Goal: Information Seeking & Learning: Learn about a topic

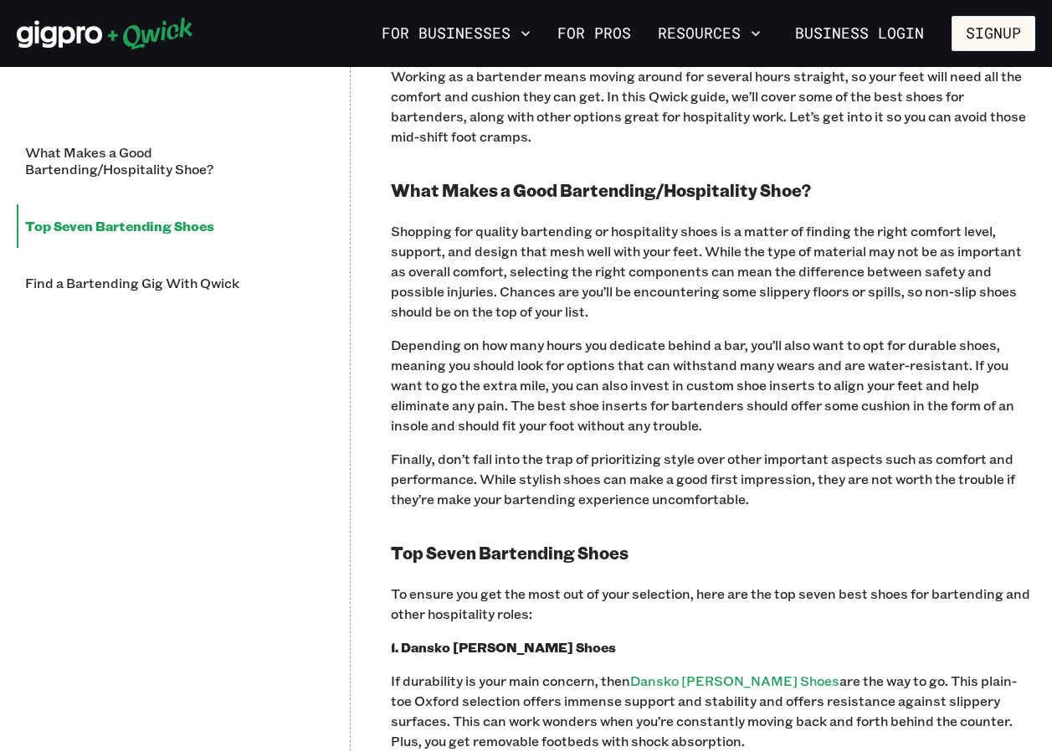
scroll to position [1339, 0]
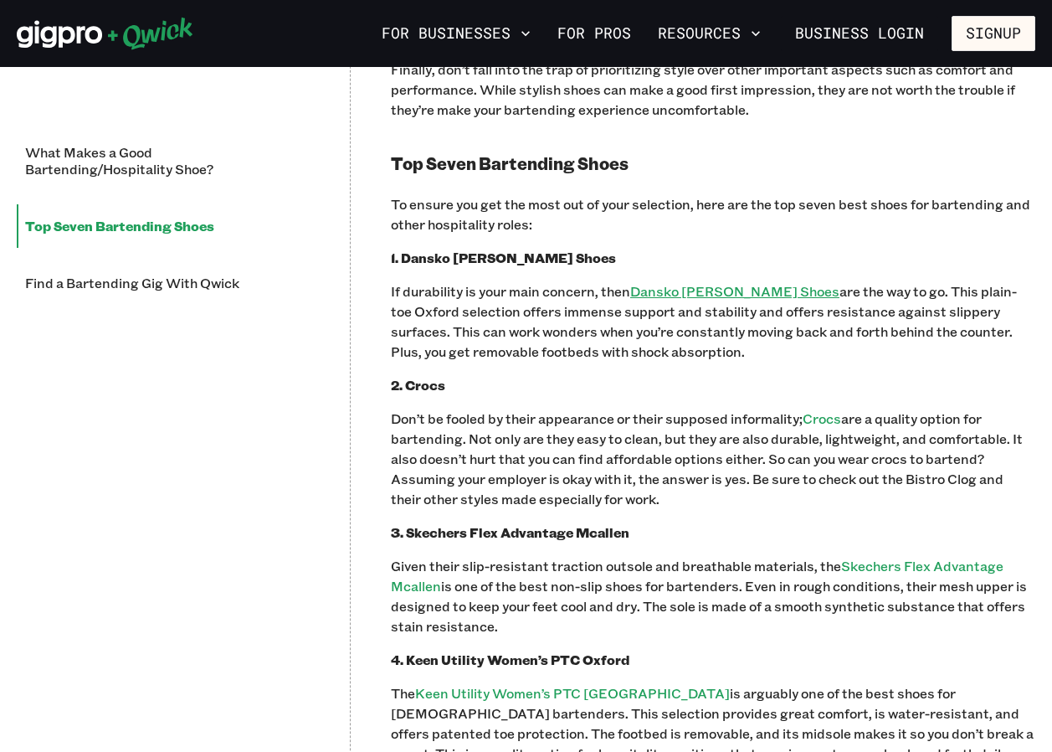
click at [697, 290] on link "Dansko [PERSON_NAME] Shoes" at bounding box center [734, 291] width 209 height 18
click at [434, 585] on link "Skechers Flex Advantage Mcallen" at bounding box center [697, 576] width 613 height 38
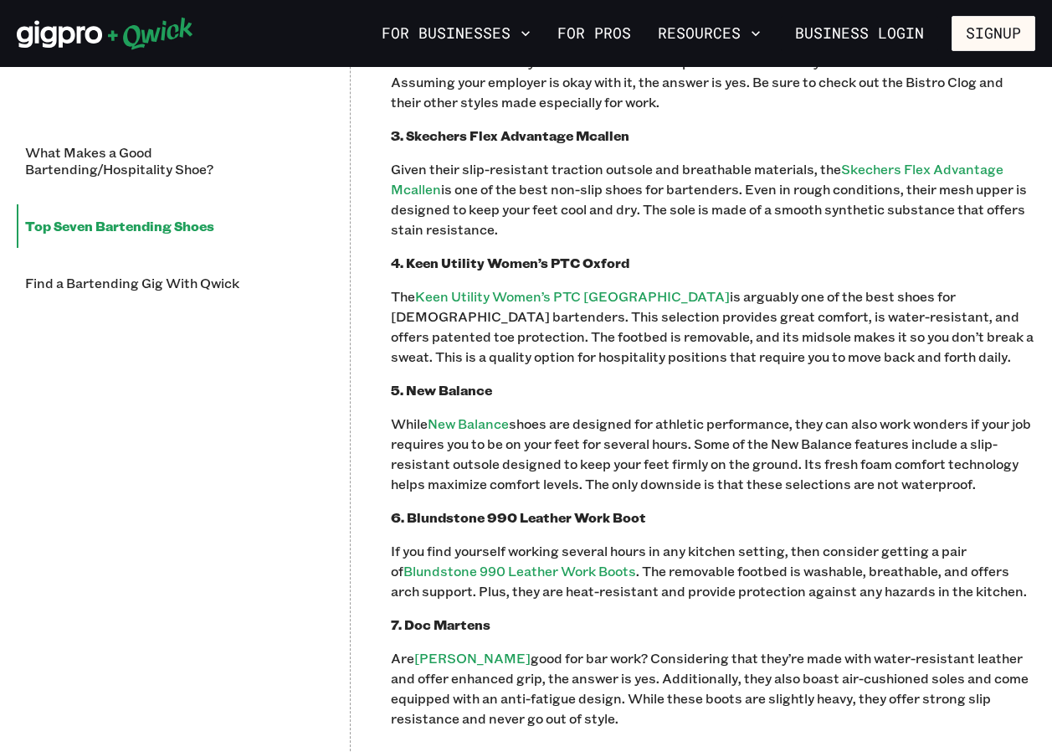
scroll to position [1757, 0]
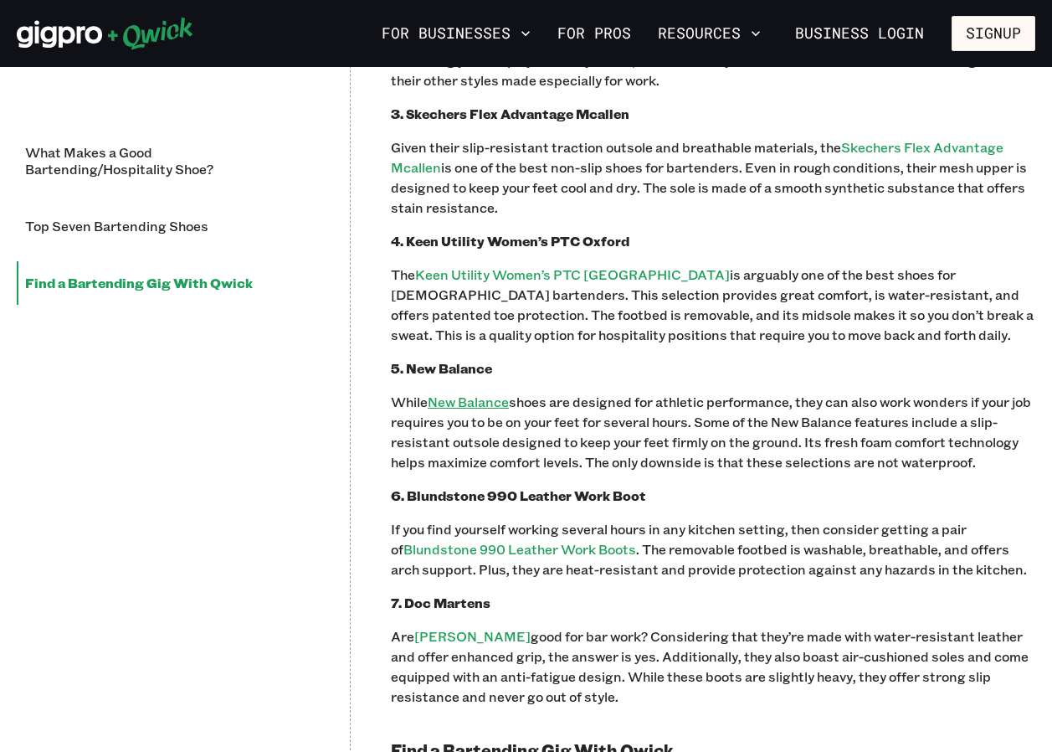
click at [473, 398] on link "New Balance" at bounding box center [468, 401] width 81 height 18
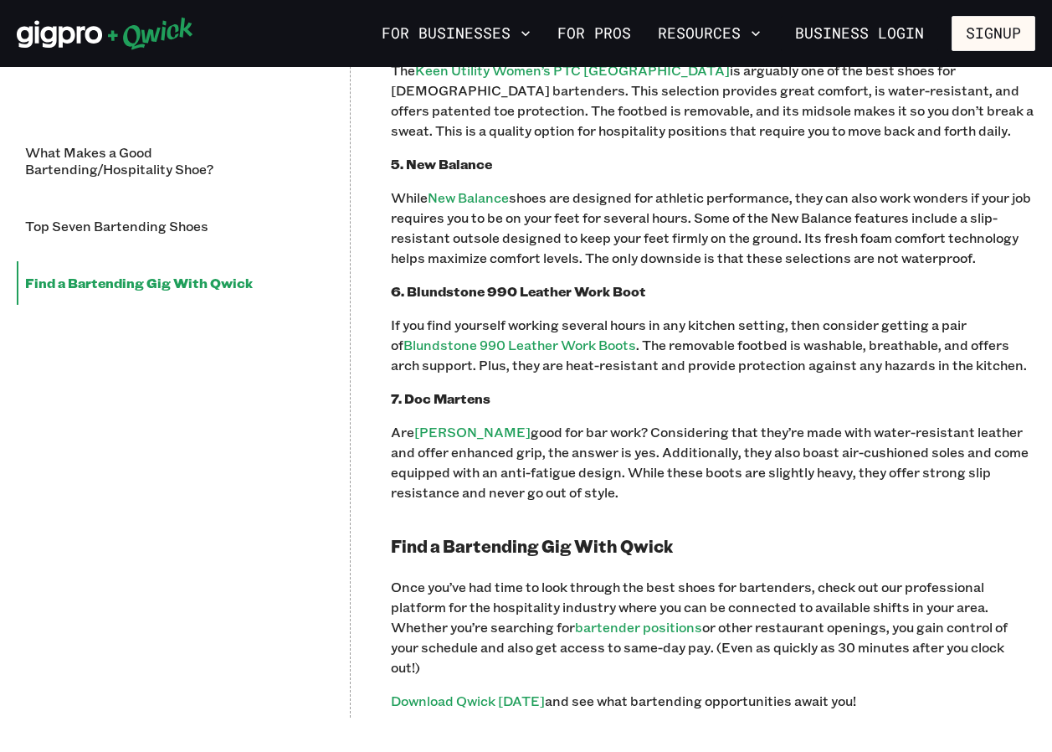
scroll to position [2008, 0]
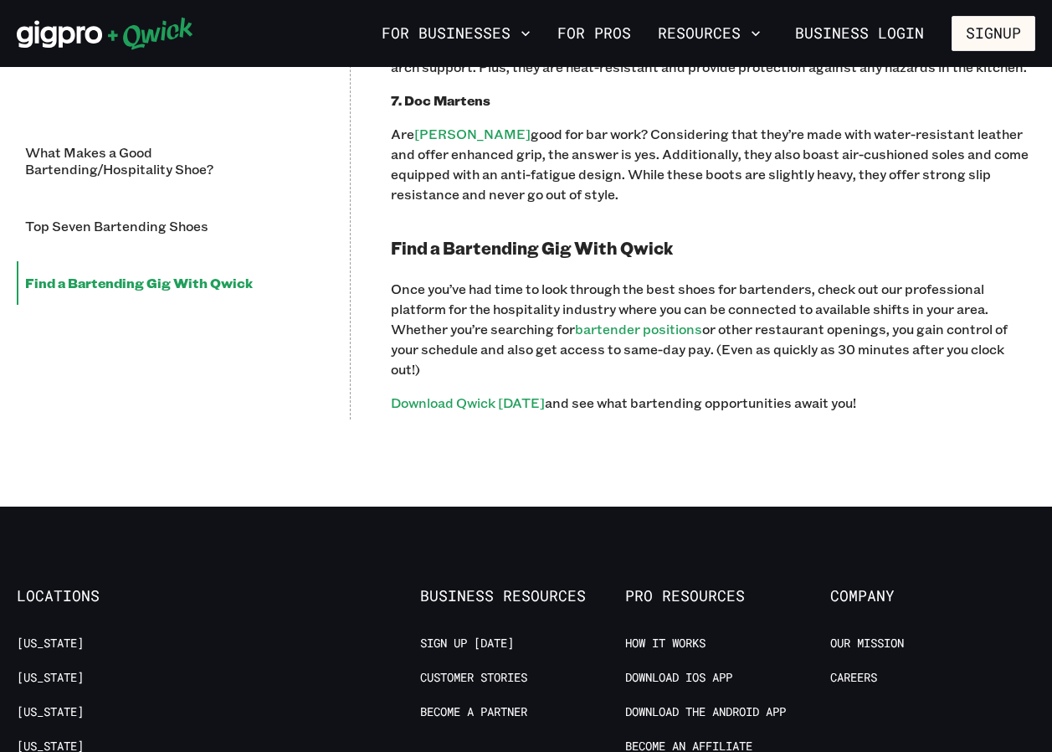
scroll to position [1925, 0]
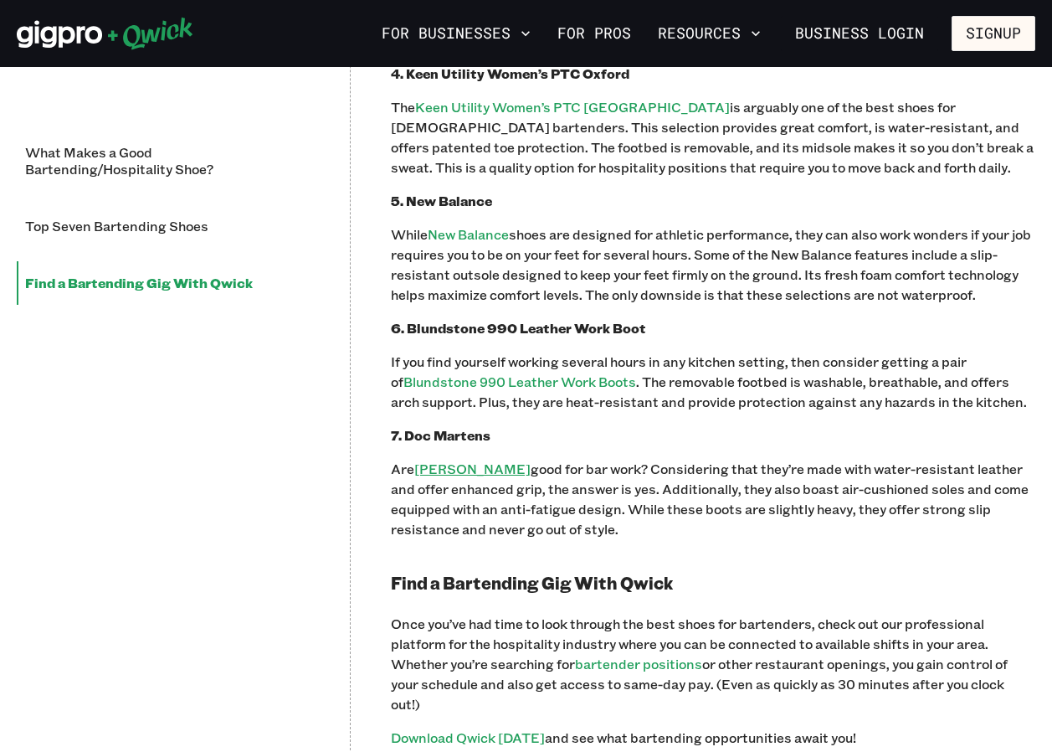
click at [450, 472] on link "[PERSON_NAME]" at bounding box center [472, 468] width 116 height 18
click at [464, 467] on link "[PERSON_NAME]" at bounding box center [472, 468] width 116 height 18
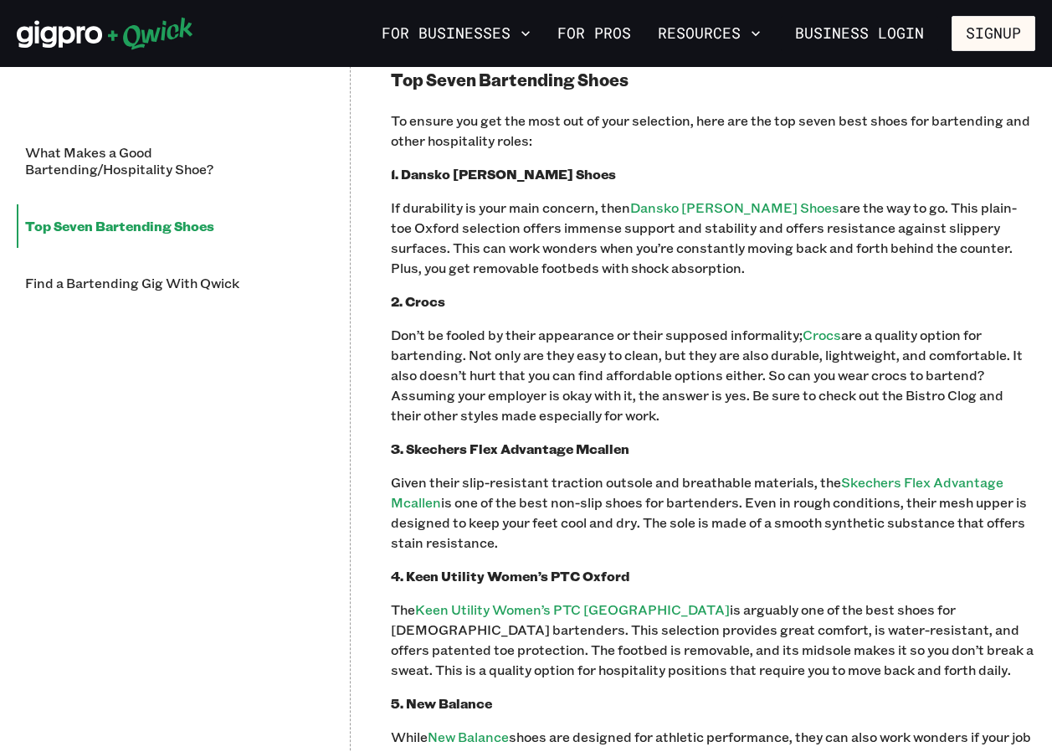
scroll to position [921, 0]
